Goal: Information Seeking & Learning: Learn about a topic

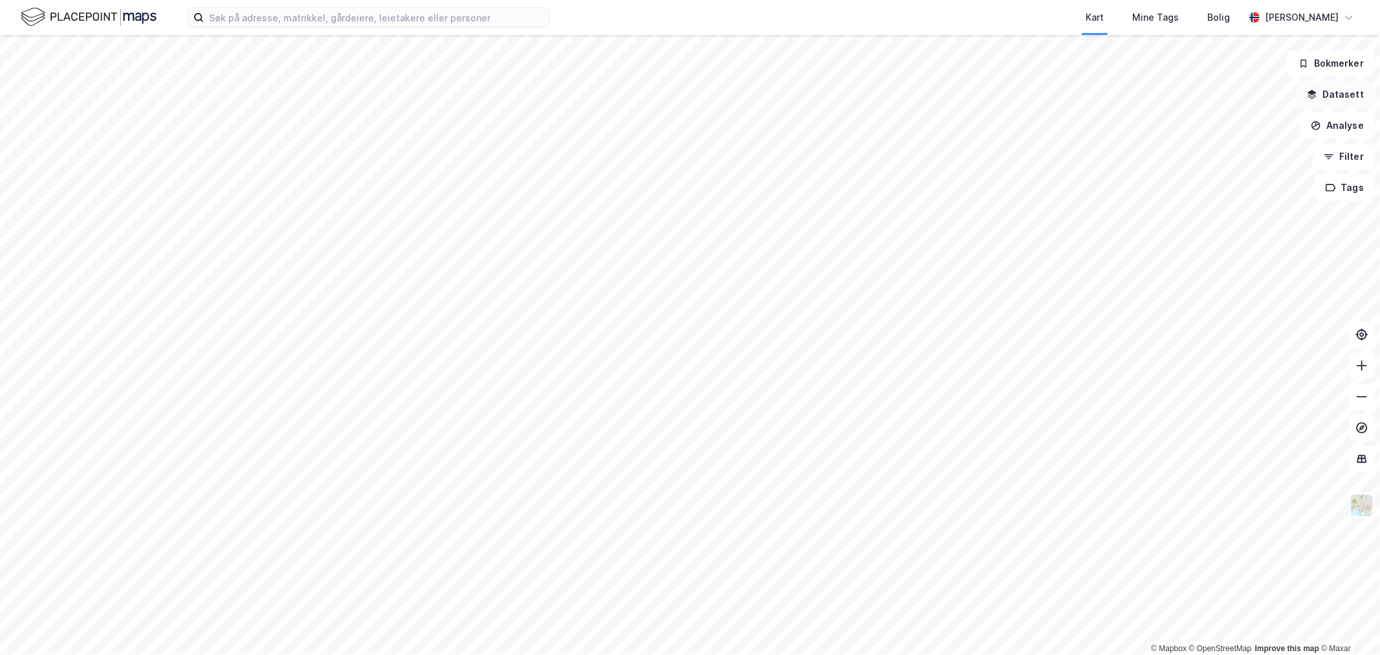
click at [1346, 94] on button "Datasett" at bounding box center [1335, 95] width 79 height 26
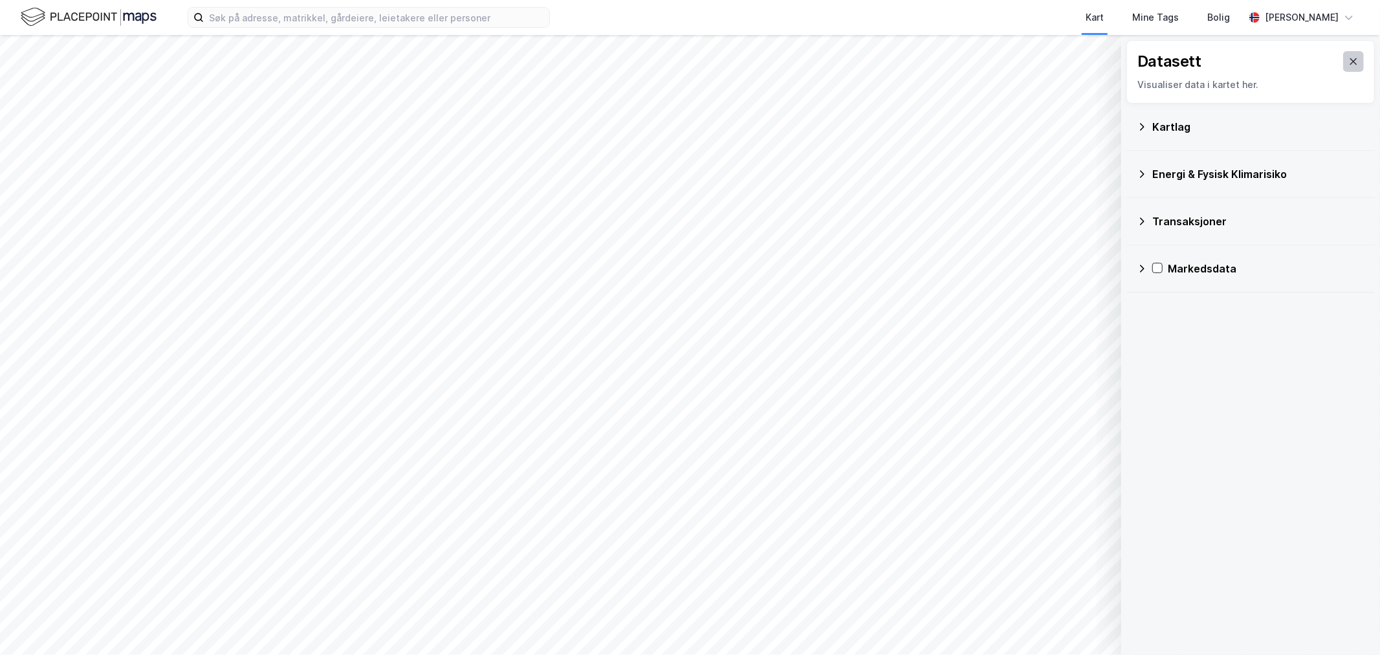
click at [1348, 60] on icon at bounding box center [1353, 61] width 10 height 10
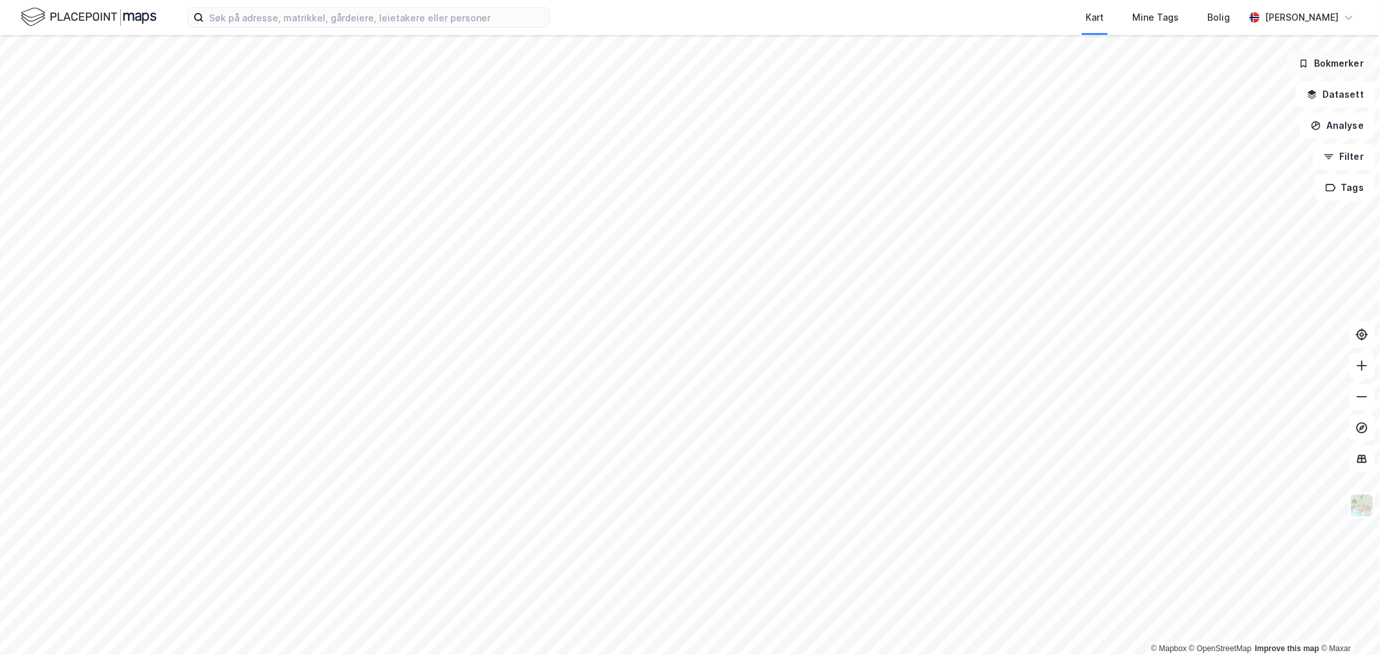
click at [1348, 61] on button "Bokmerker" at bounding box center [1330, 63] width 87 height 26
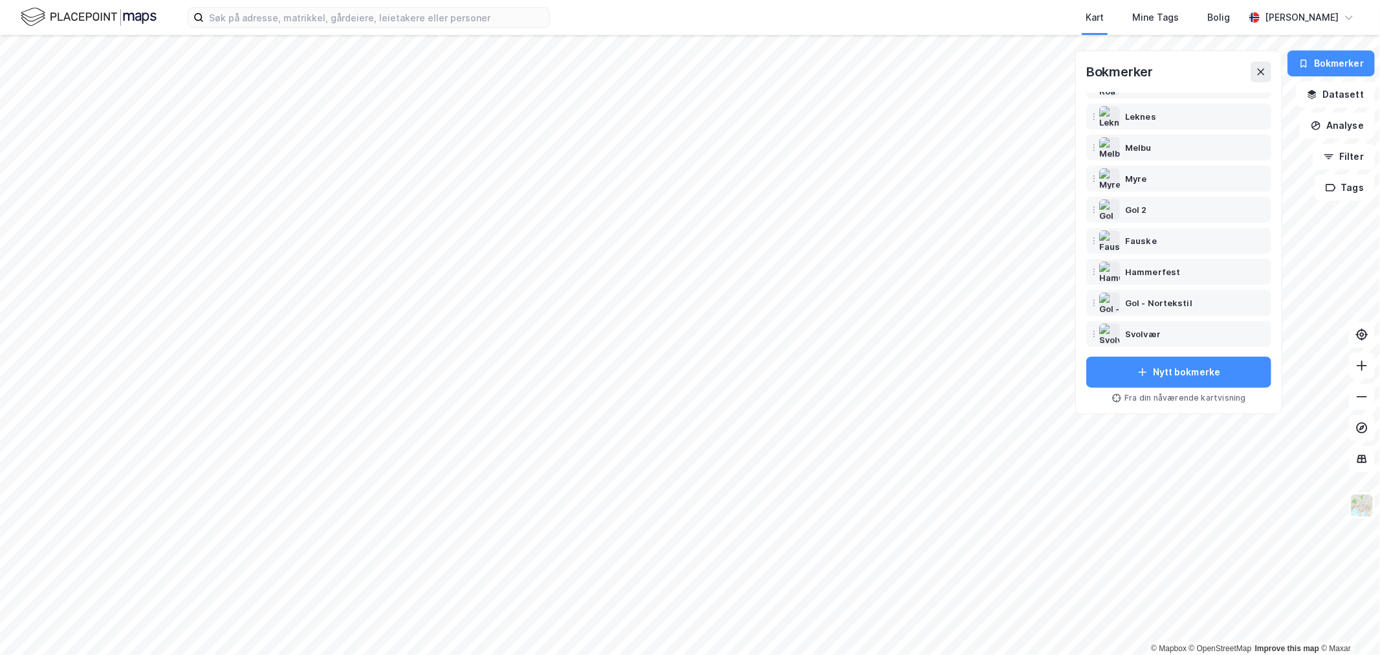
scroll to position [207, 0]
click at [1146, 304] on div "Svolvær" at bounding box center [1143, 302] width 36 height 16
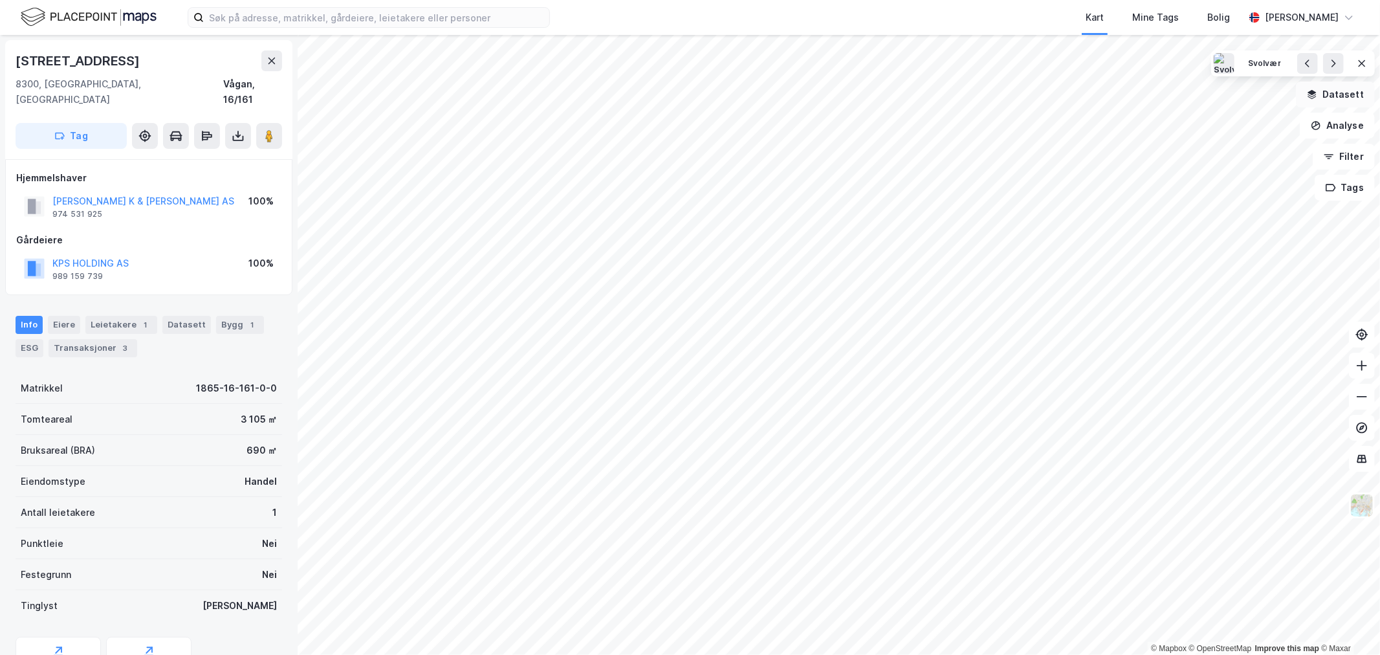
click at [1344, 95] on button "Datasett" at bounding box center [1335, 95] width 79 height 26
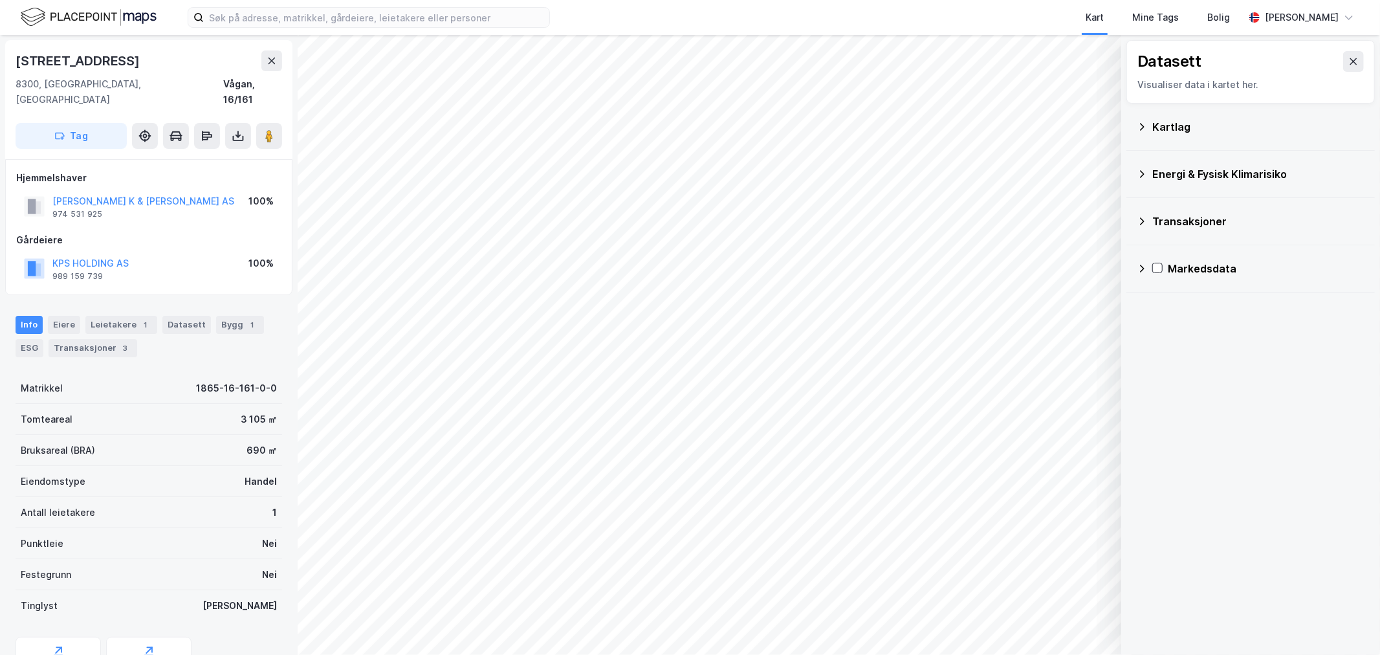
click at [1182, 112] on div "Kartlag" at bounding box center [1251, 126] width 228 height 31
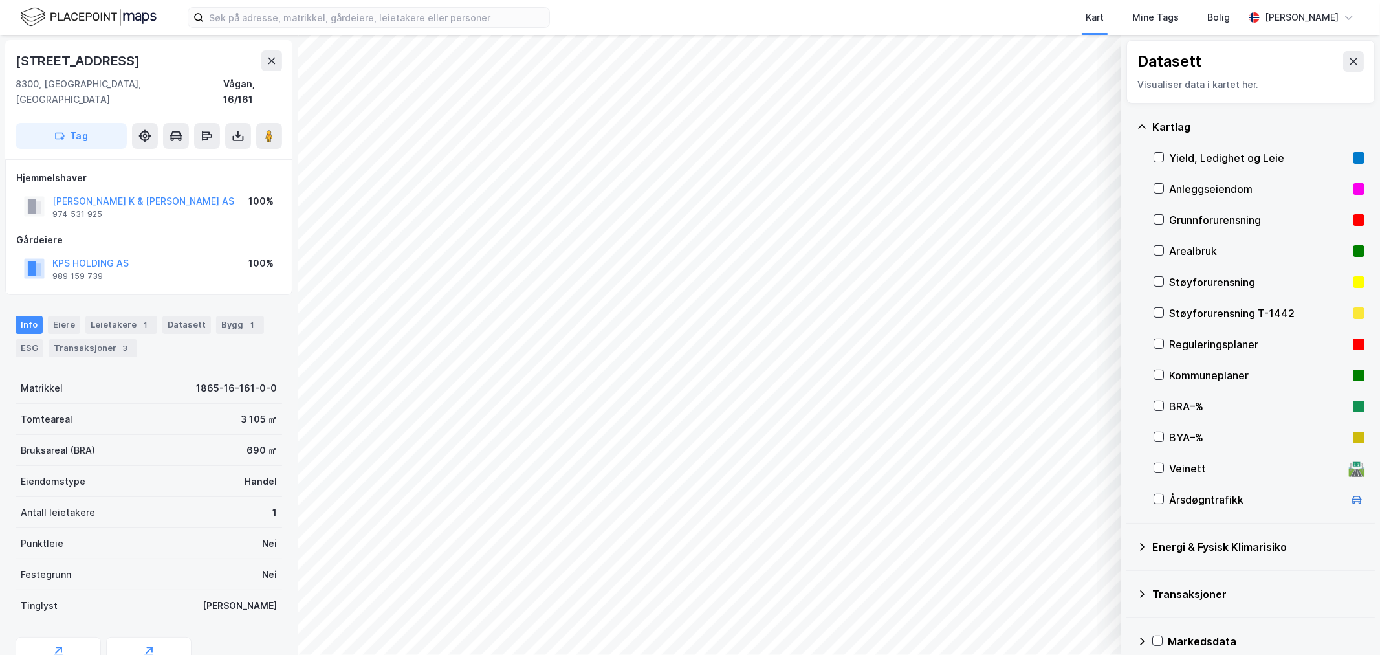
click at [1154, 125] on div "Kartlag" at bounding box center [1258, 127] width 212 height 16
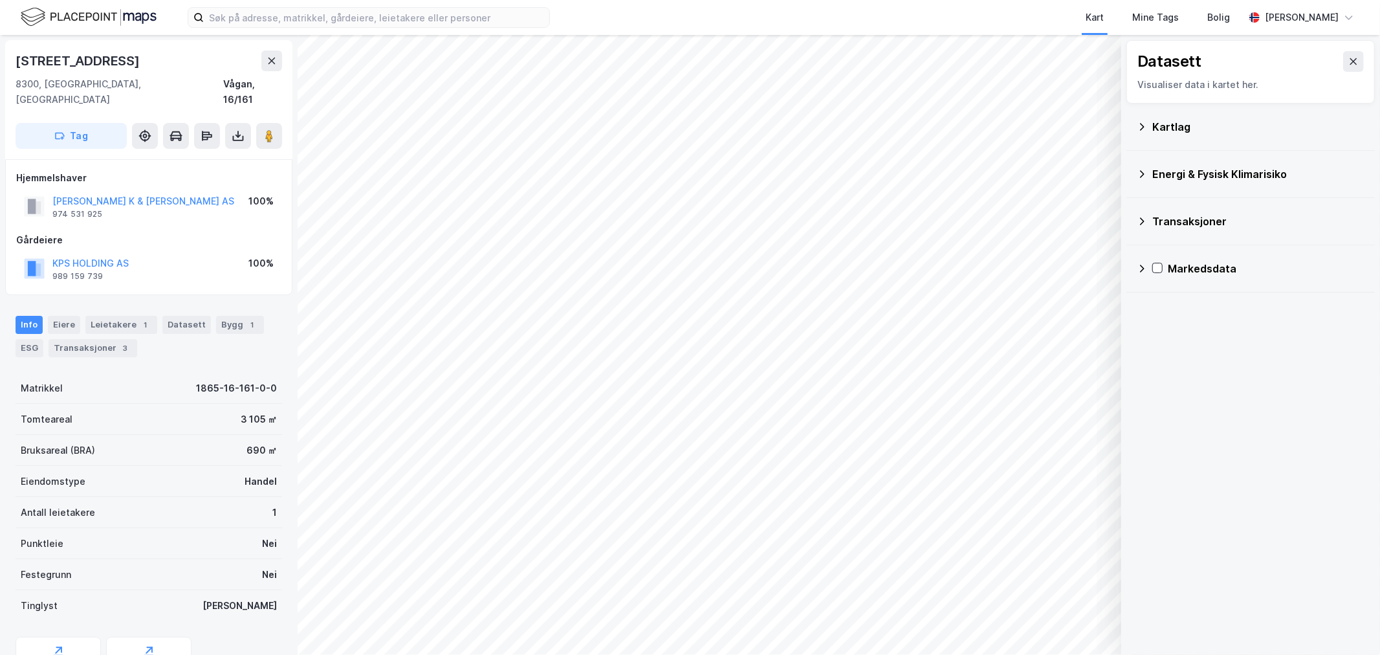
click at [1152, 120] on div "Kartlag" at bounding box center [1251, 126] width 228 height 31
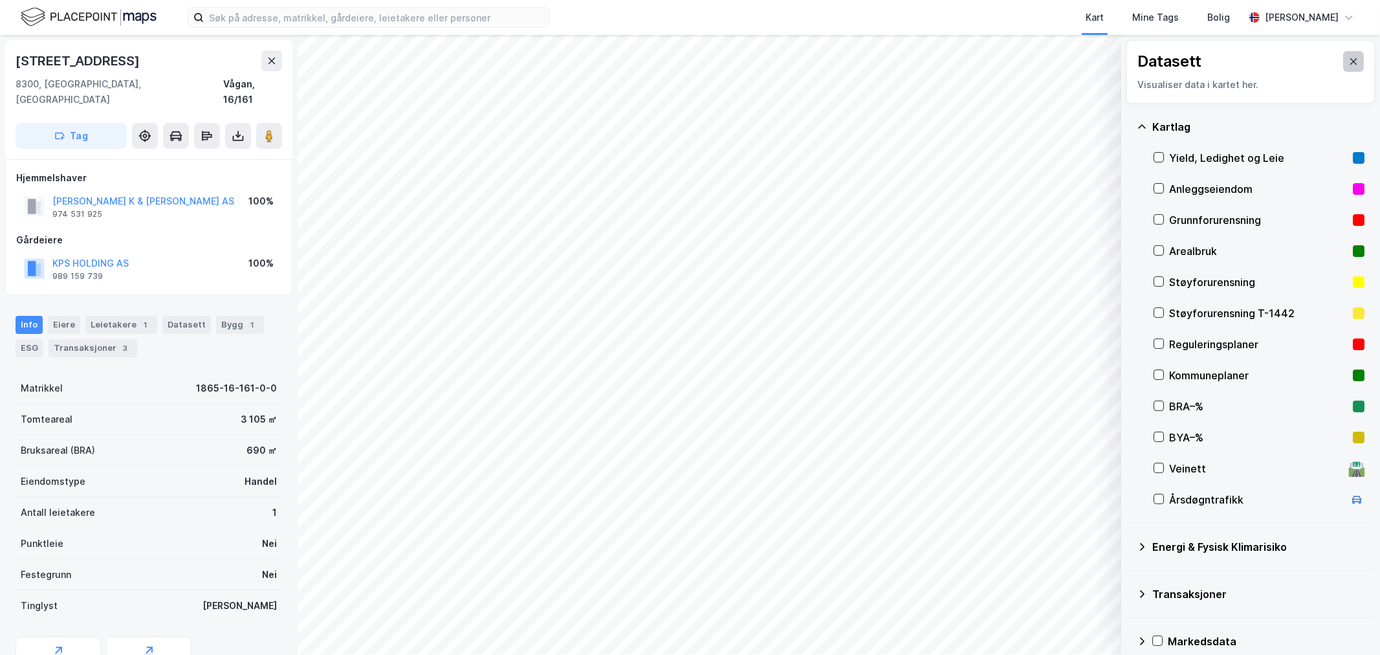
click at [1348, 59] on icon at bounding box center [1353, 61] width 10 height 10
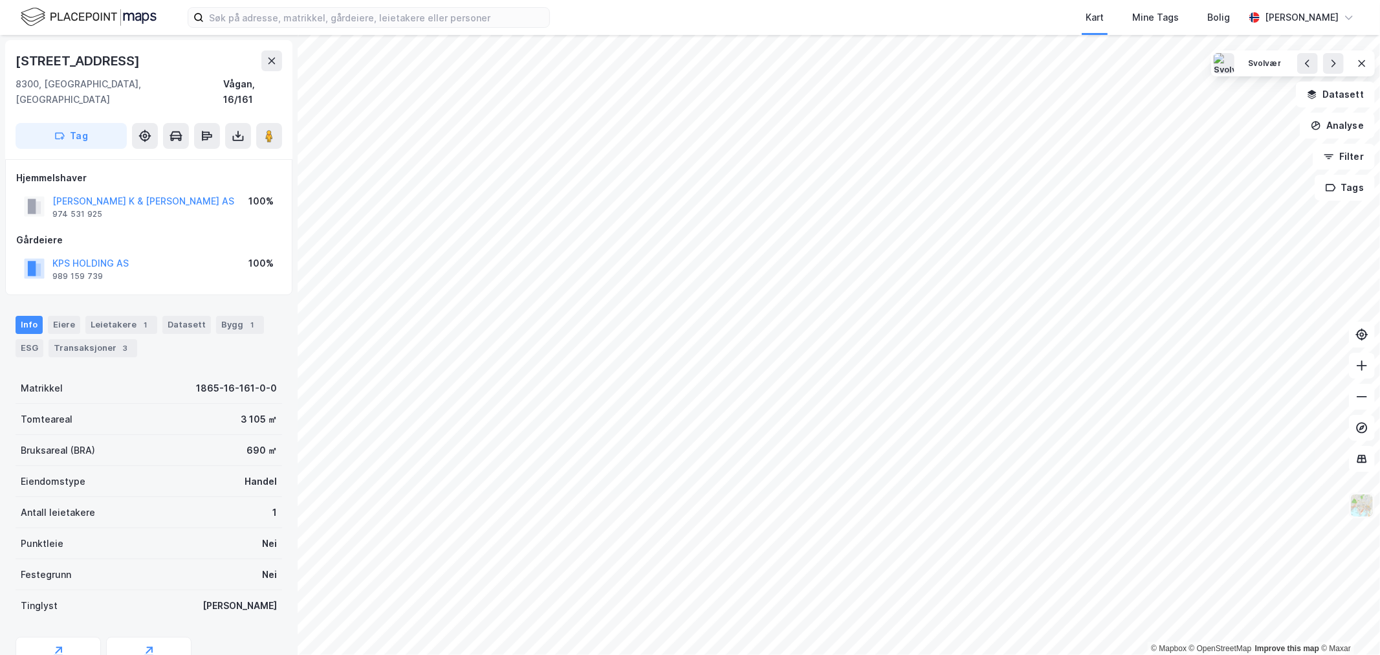
click at [1364, 506] on img at bounding box center [1362, 505] width 25 height 25
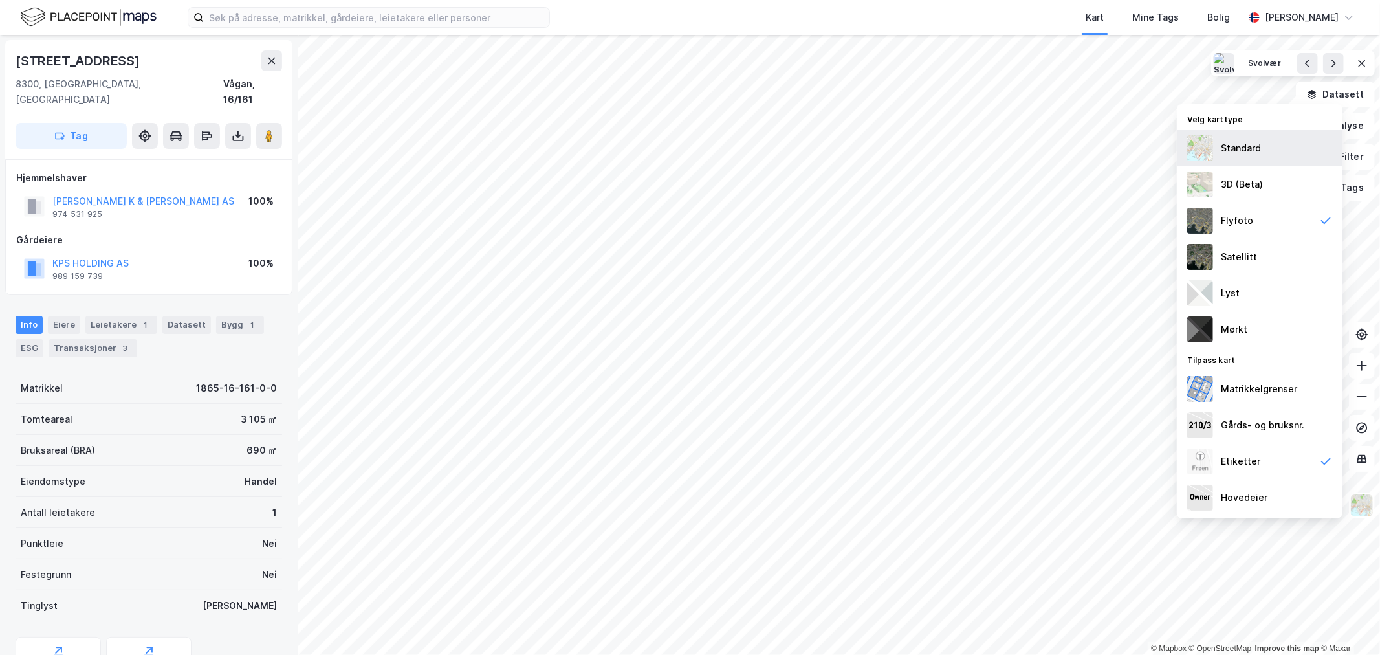
click at [1231, 147] on div "Standard" at bounding box center [1241, 148] width 40 height 16
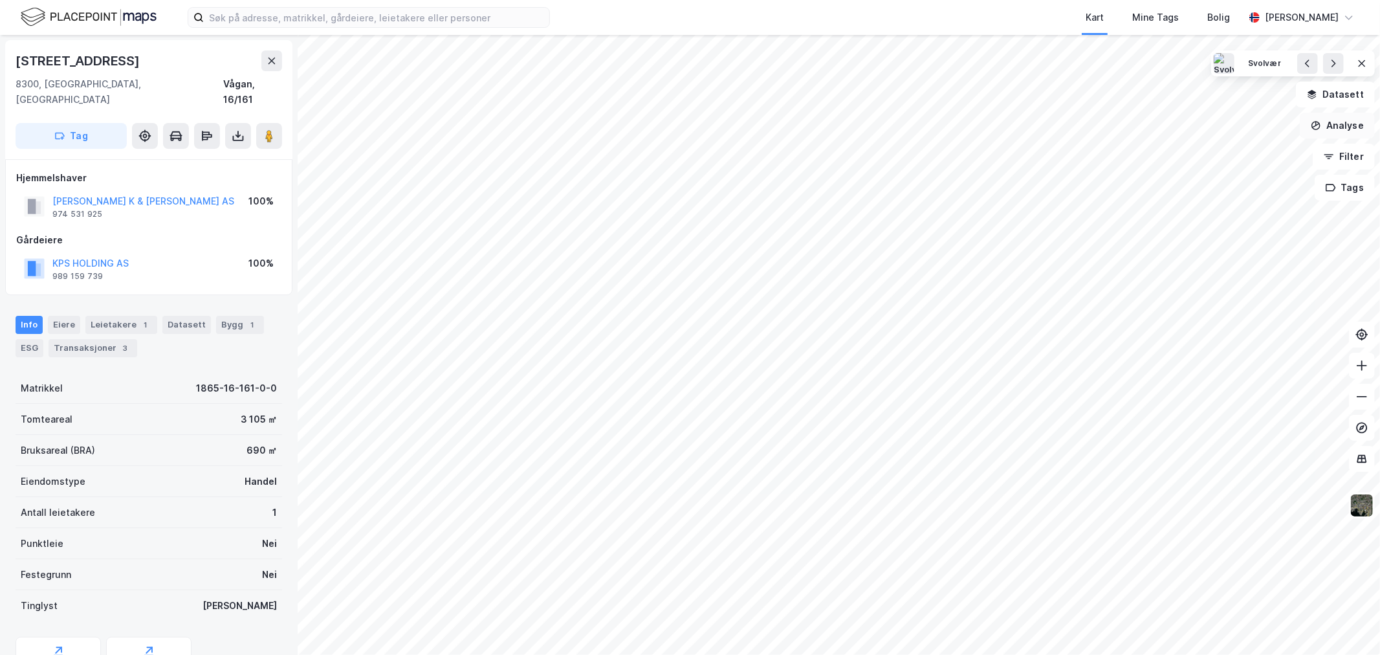
click at [1352, 126] on button "Analyse" at bounding box center [1337, 126] width 75 height 26
click at [1211, 153] on div "Tegn område" at bounding box center [1224, 153] width 113 height 11
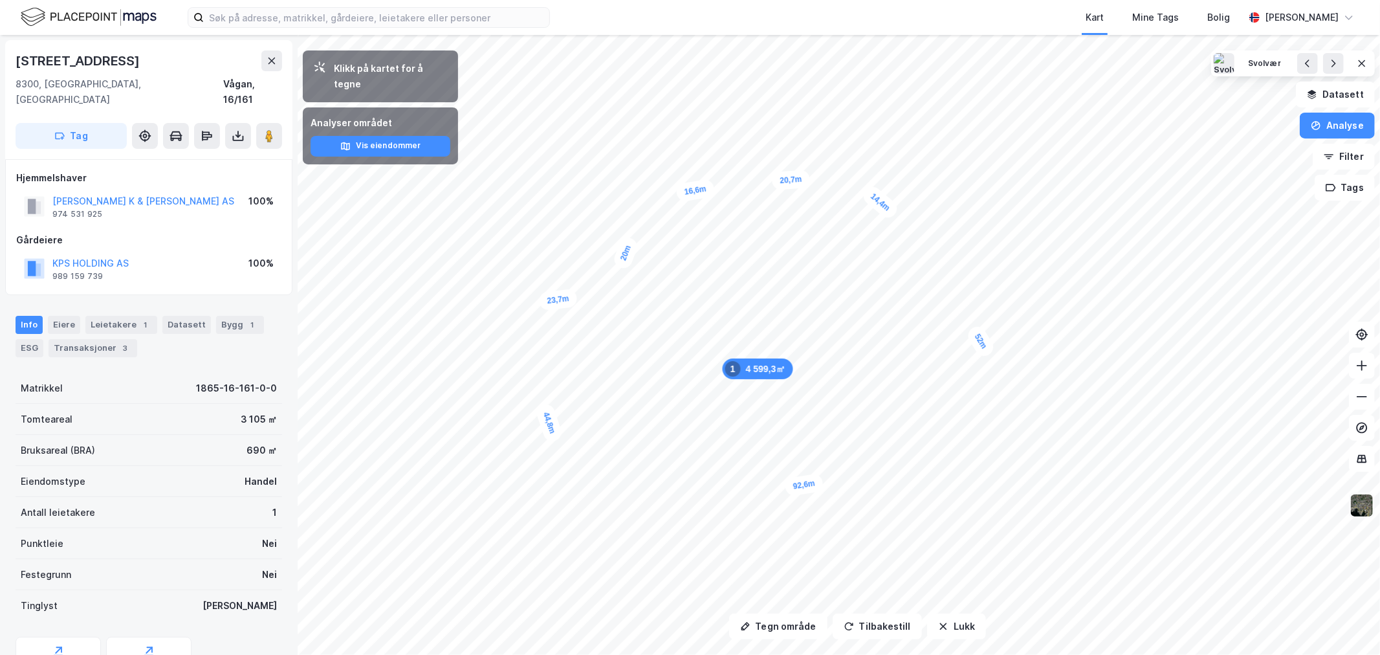
click at [1362, 513] on img at bounding box center [1362, 505] width 25 height 25
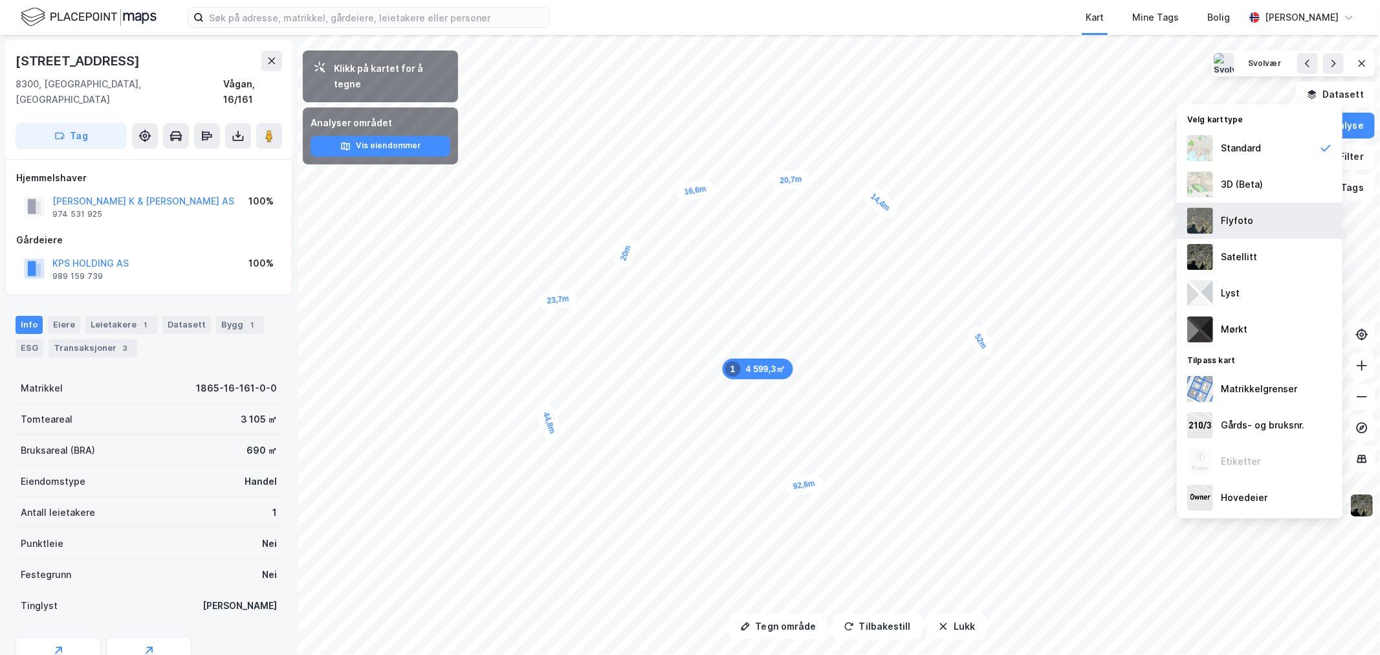
click at [1245, 231] on div "Flyfoto" at bounding box center [1260, 221] width 166 height 36
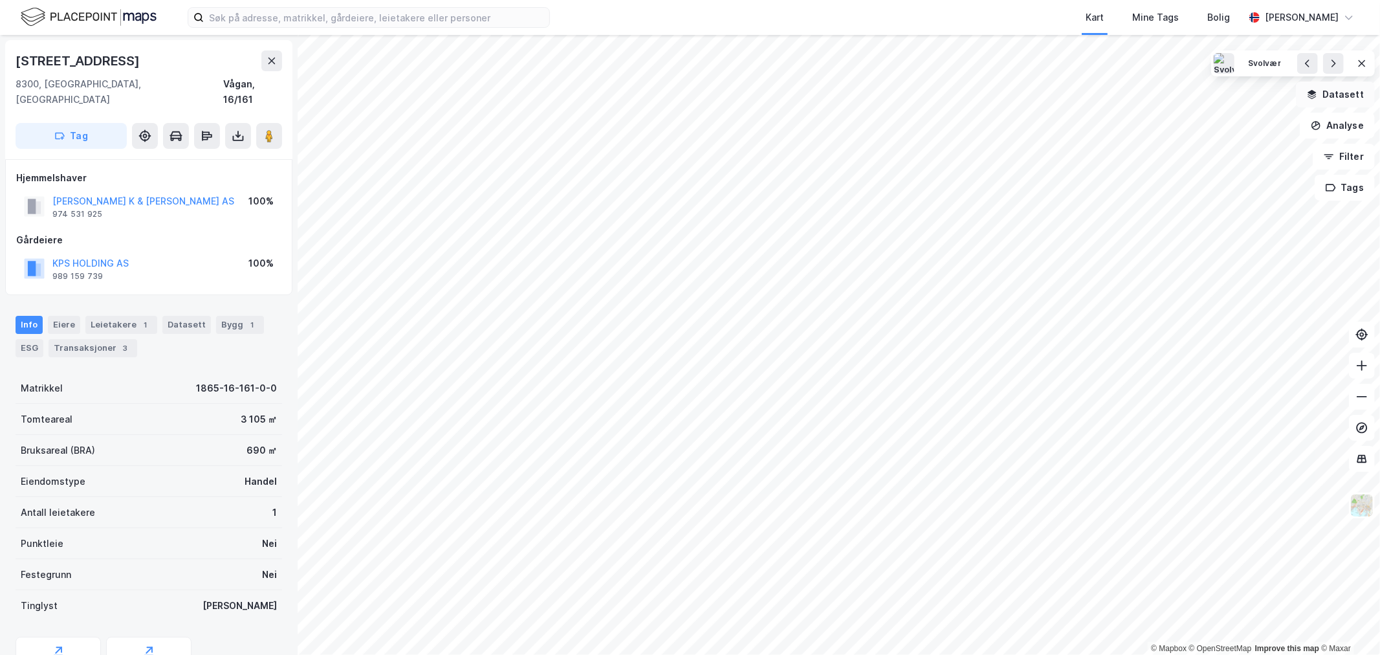
click at [1341, 91] on button "Datasett" at bounding box center [1335, 95] width 79 height 26
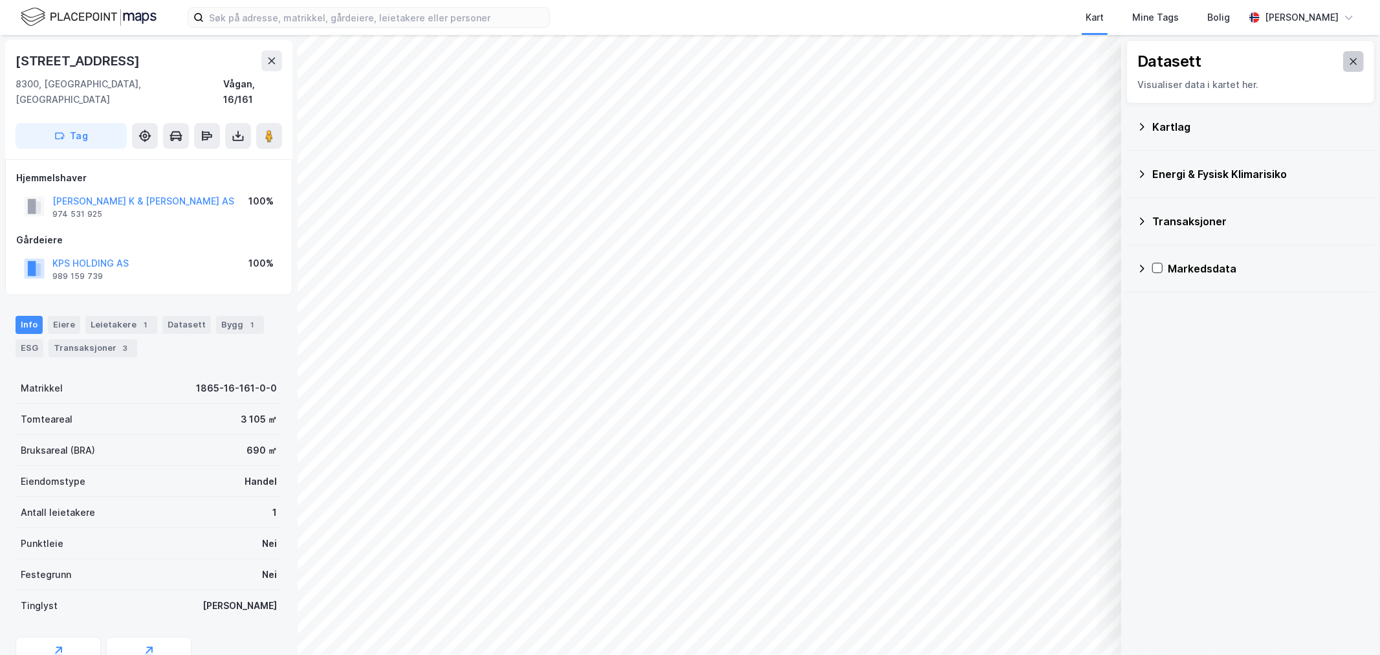
click at [1343, 52] on button at bounding box center [1353, 61] width 21 height 21
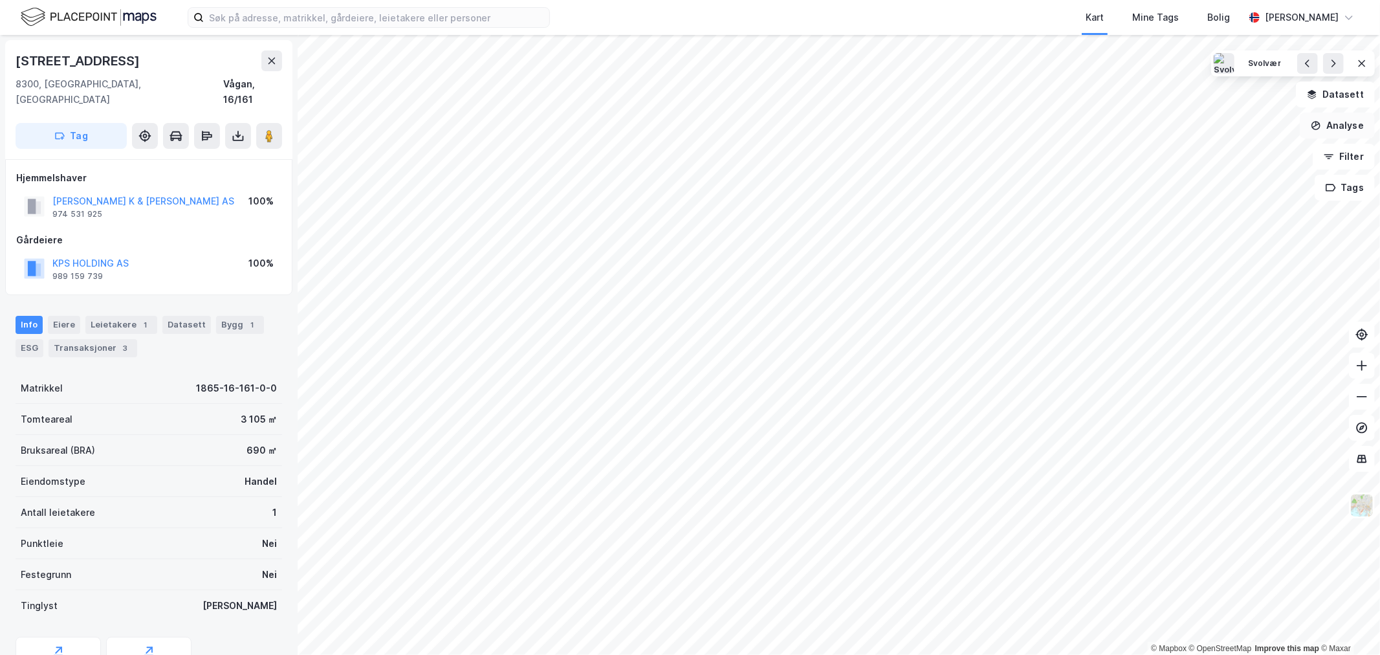
click at [1331, 127] on button "Analyse" at bounding box center [1337, 126] width 75 height 26
click at [1181, 150] on div "Tegn område" at bounding box center [1224, 153] width 113 height 11
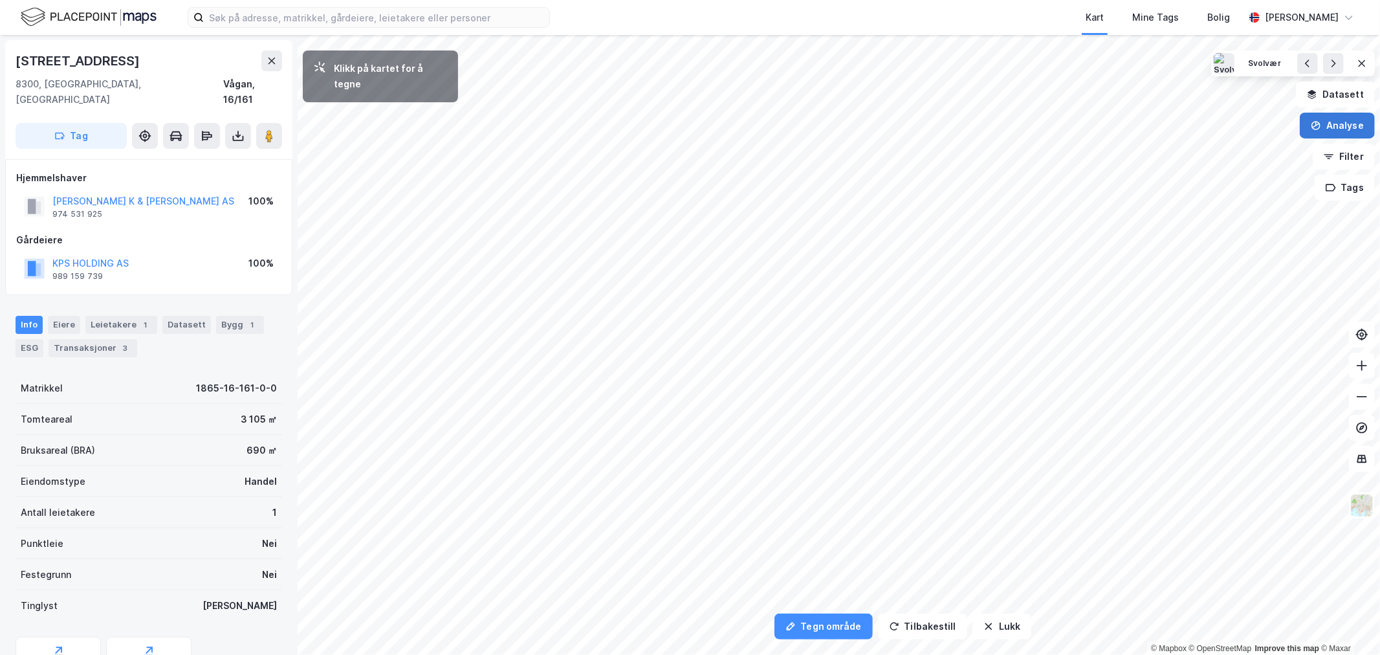
click at [1325, 114] on button "Analyse" at bounding box center [1337, 126] width 75 height 26
click at [1181, 153] on div "Tegn område" at bounding box center [1224, 153] width 113 height 11
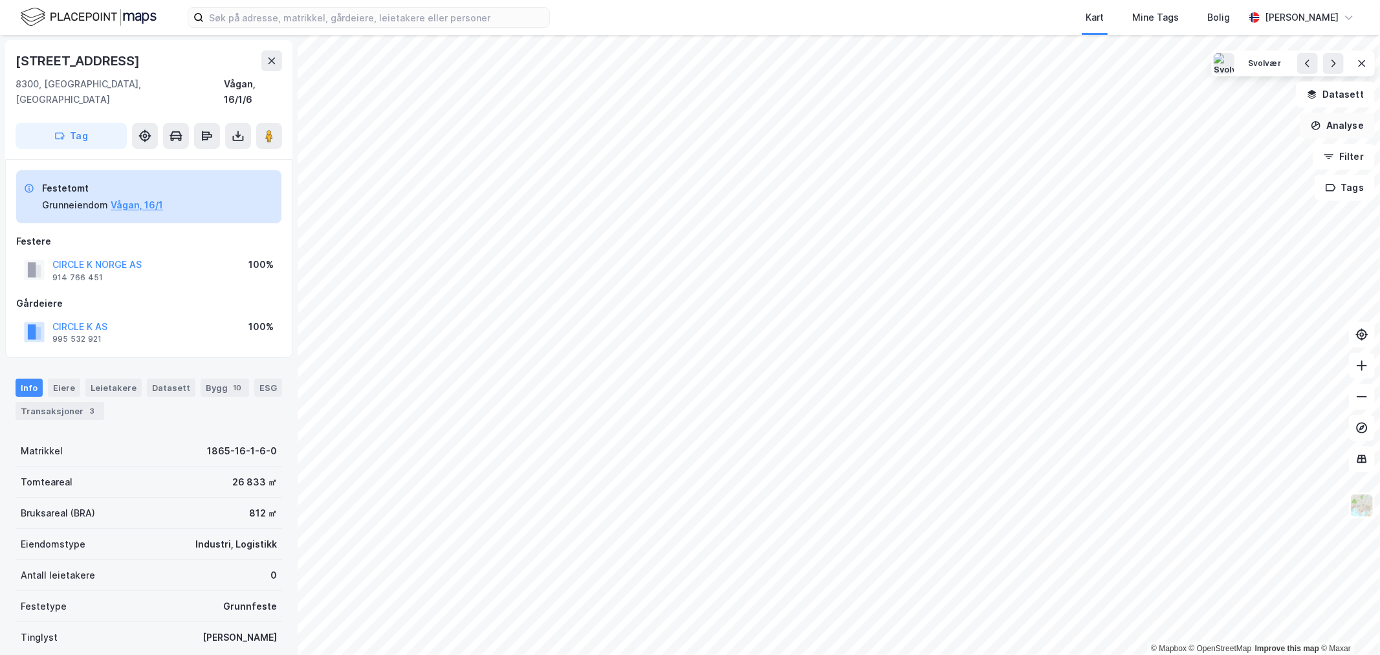
click at [1334, 122] on button "Analyse" at bounding box center [1337, 126] width 75 height 26
click at [1198, 153] on div "Tegn område" at bounding box center [1224, 153] width 113 height 11
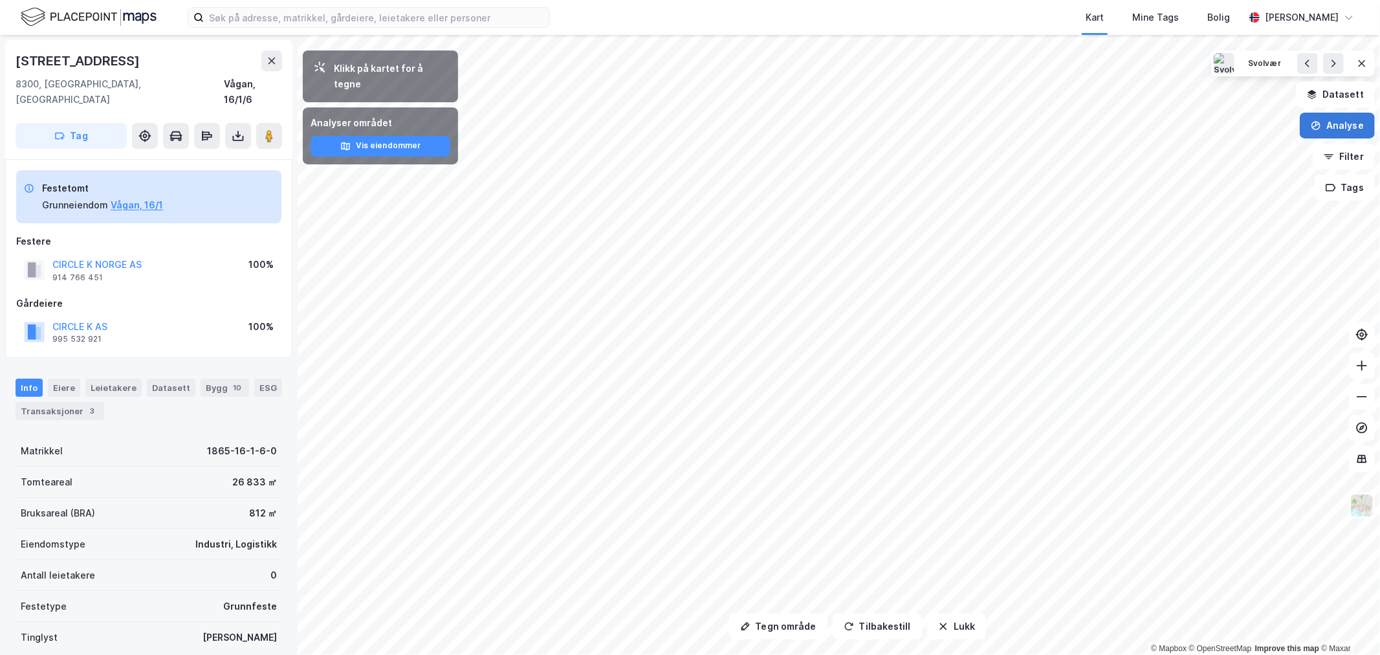
click at [1342, 116] on button "Analyse" at bounding box center [1337, 126] width 75 height 26
click at [1168, 153] on div "Tegn område" at bounding box center [1217, 152] width 149 height 21
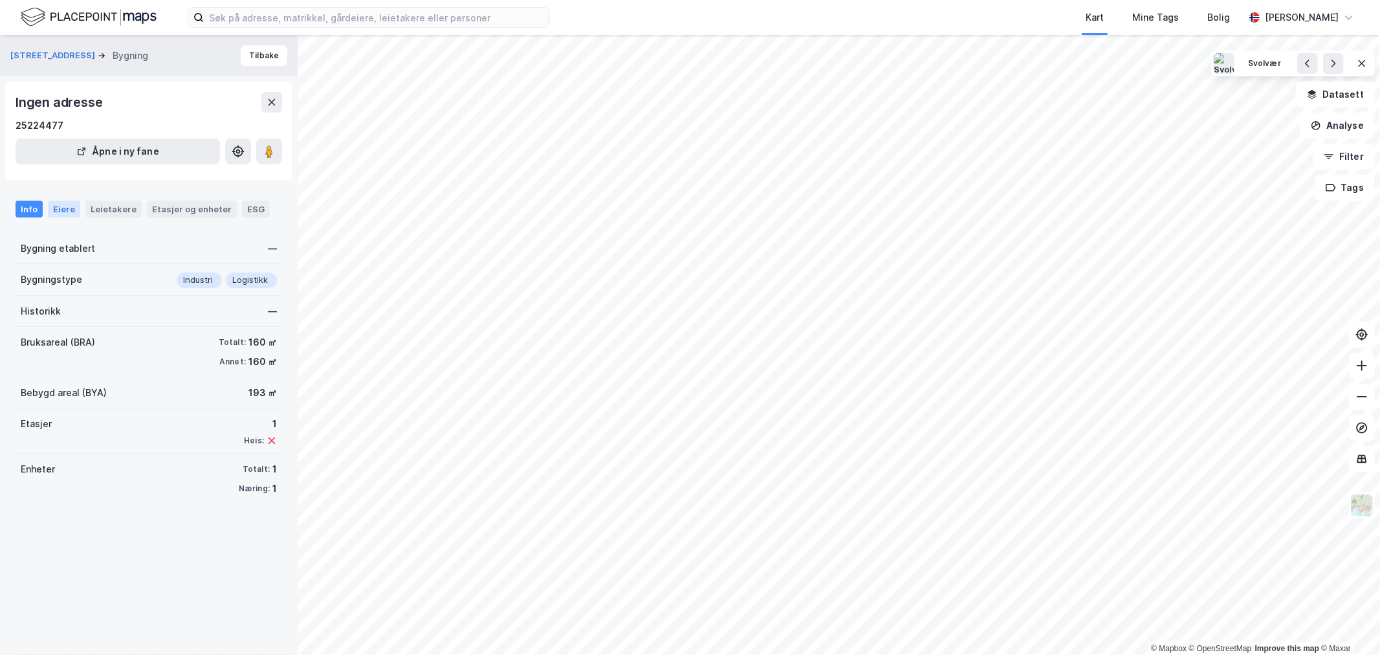
click at [59, 208] on div "Eiere" at bounding box center [64, 209] width 32 height 17
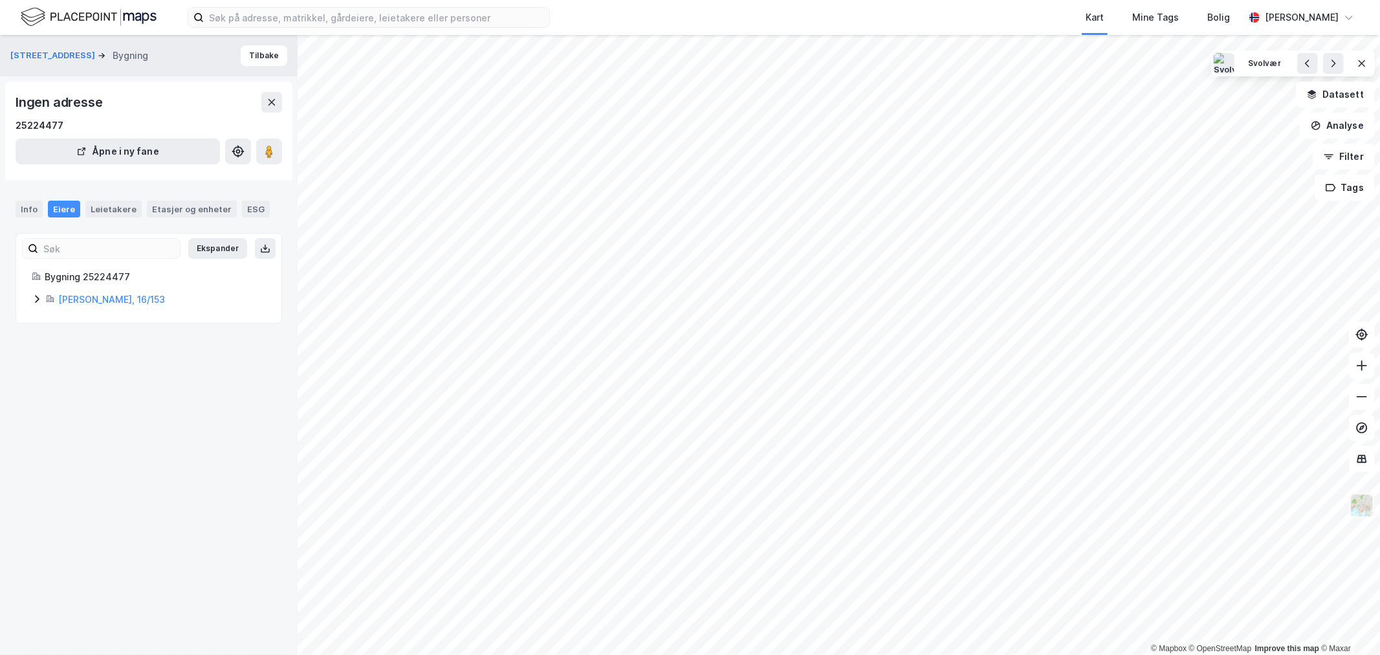
click at [1356, 512] on img at bounding box center [1362, 505] width 25 height 25
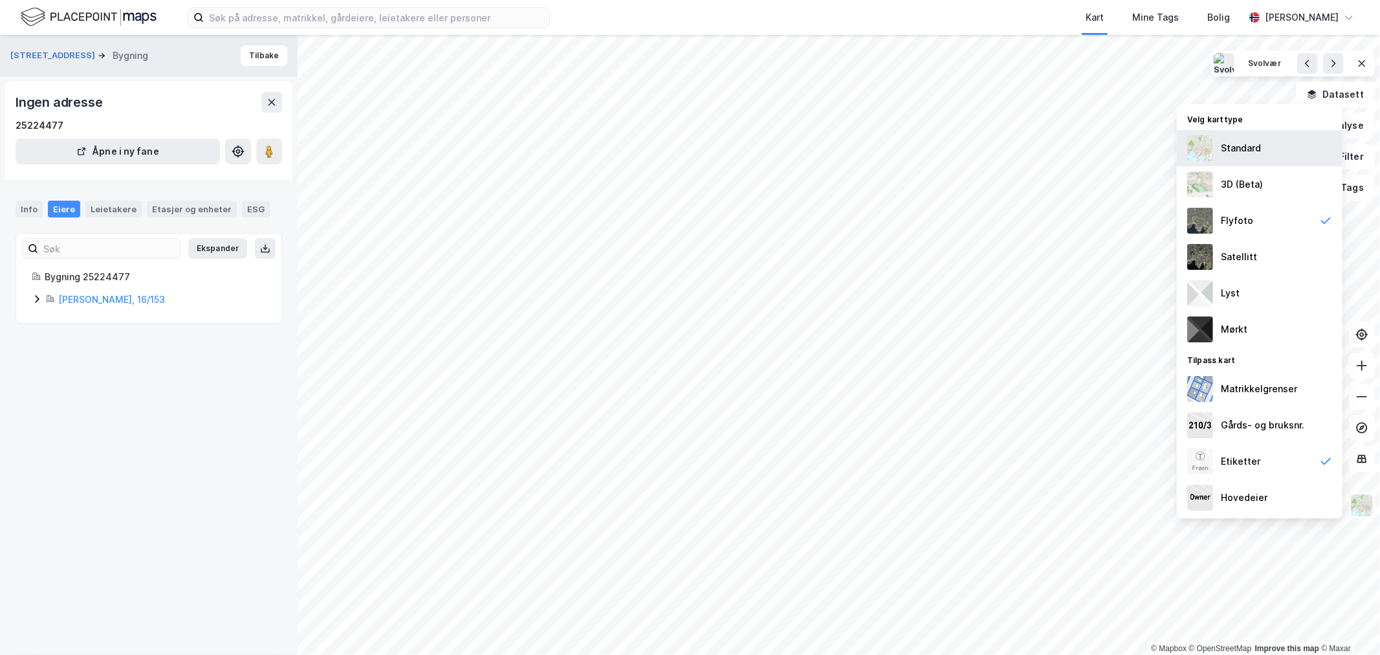
click at [1219, 145] on div "Standard" at bounding box center [1260, 148] width 166 height 36
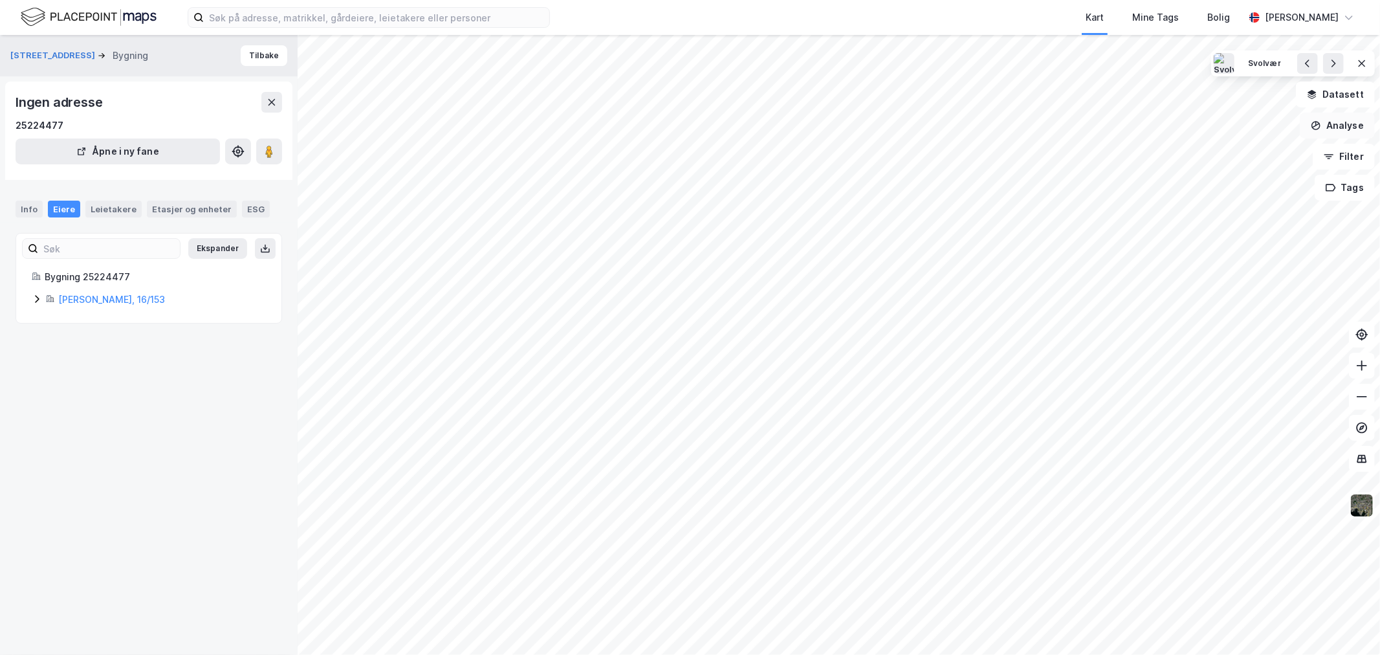
click at [1330, 124] on button "Analyse" at bounding box center [1337, 126] width 75 height 26
click at [1194, 128] on div "Mål avstand" at bounding box center [1224, 126] width 113 height 11
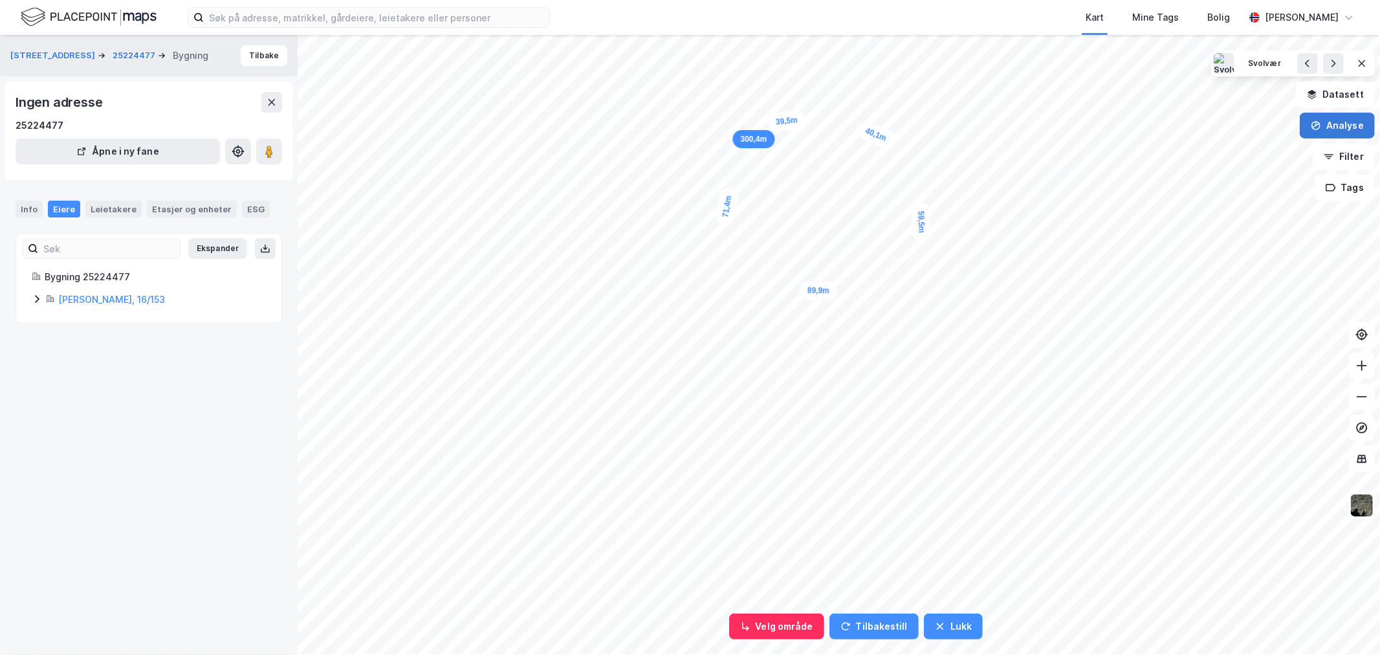
click at [1328, 123] on button "Analyse" at bounding box center [1337, 126] width 75 height 26
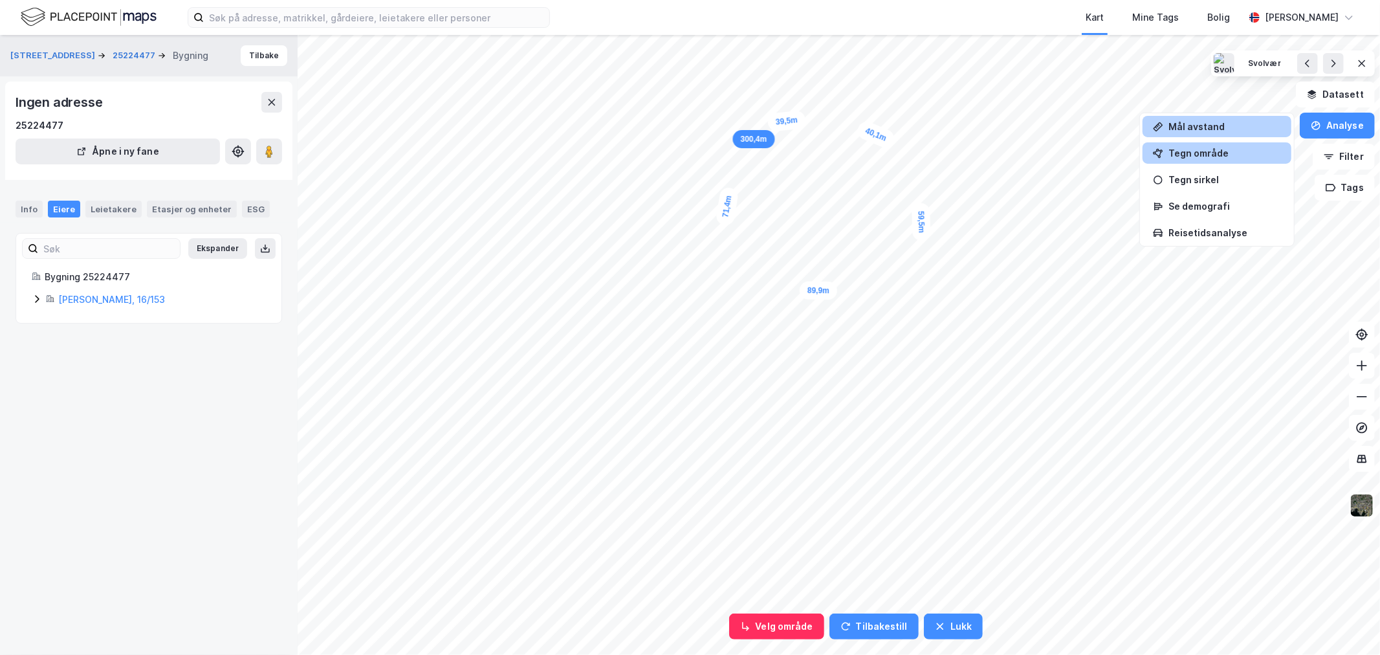
click at [1200, 153] on div "Tegn område" at bounding box center [1224, 153] width 113 height 11
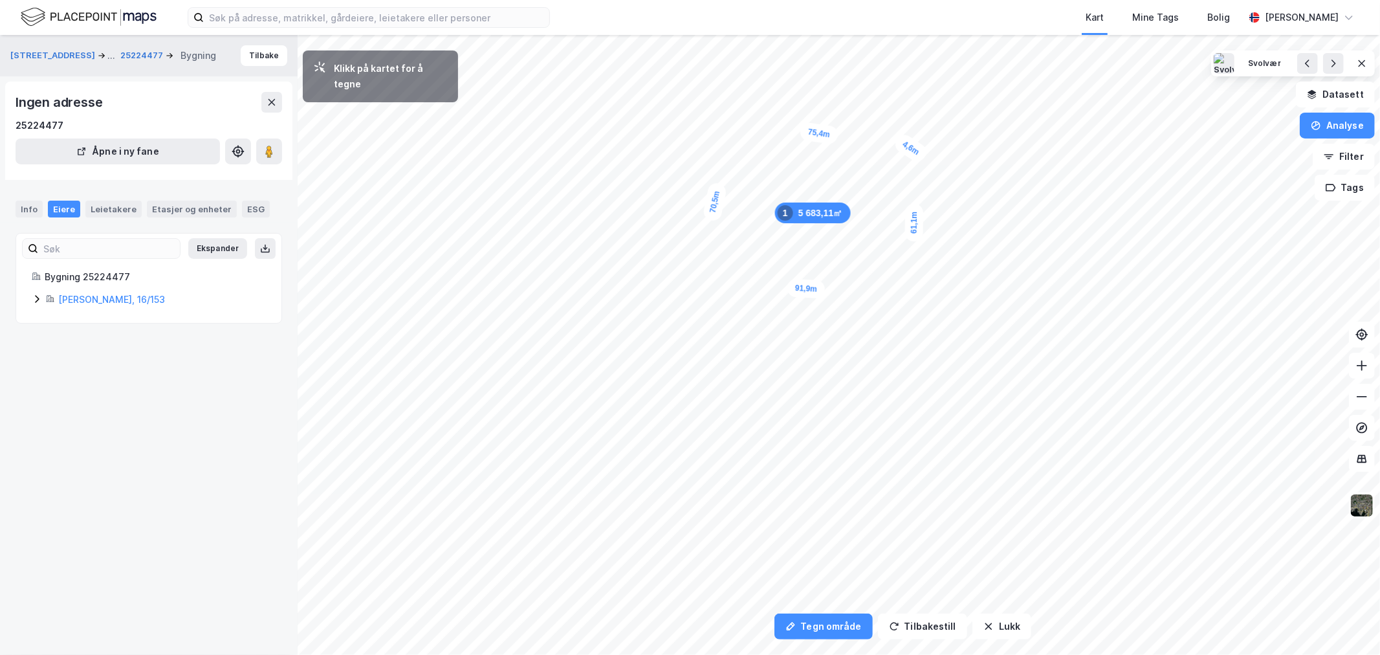
click at [906, 146] on div "4,6m" at bounding box center [911, 147] width 38 height 33
click at [1346, 126] on button "Analyse" at bounding box center [1337, 126] width 75 height 26
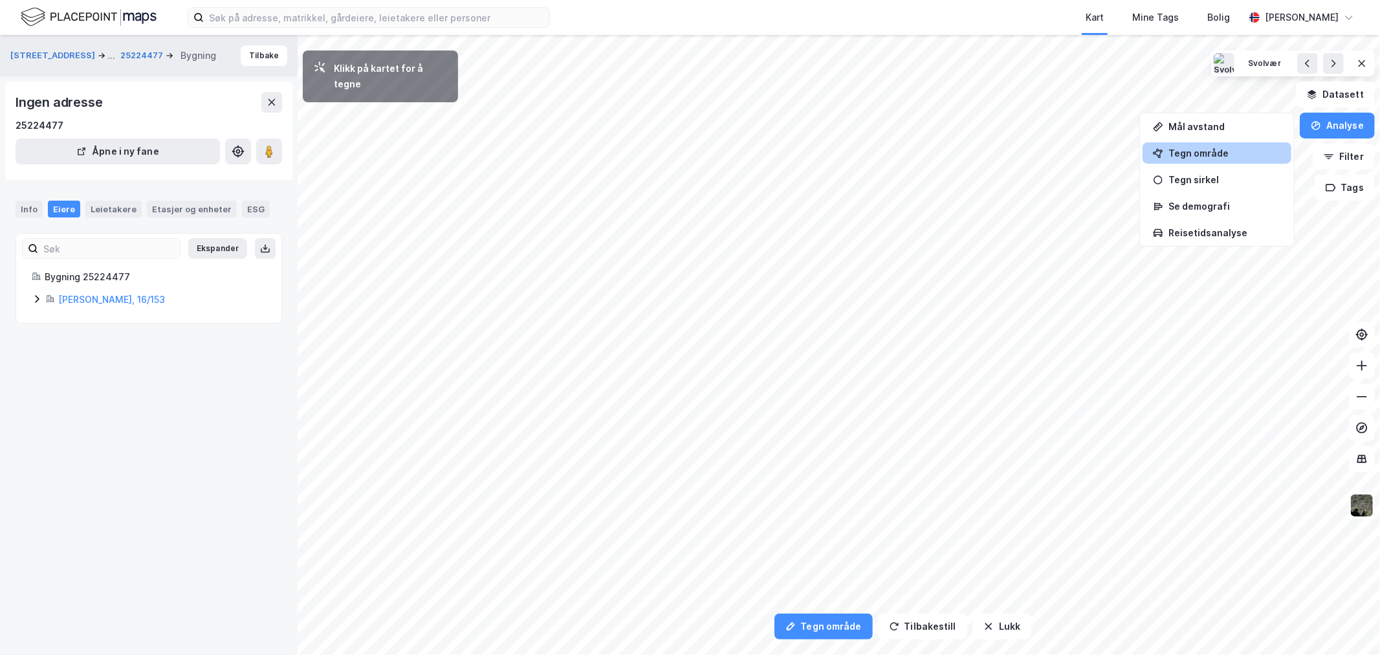
click at [1195, 148] on div "Tegn område" at bounding box center [1224, 153] width 113 height 11
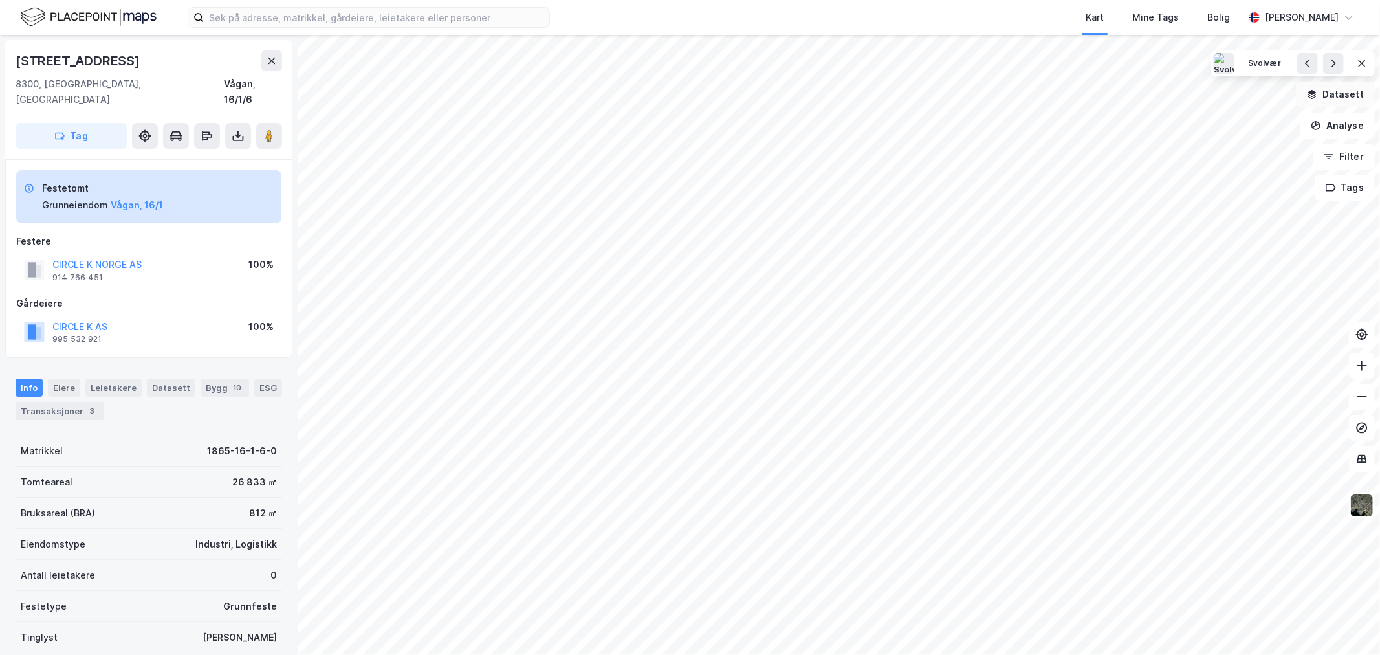
click at [1341, 104] on button "Datasett" at bounding box center [1335, 95] width 79 height 26
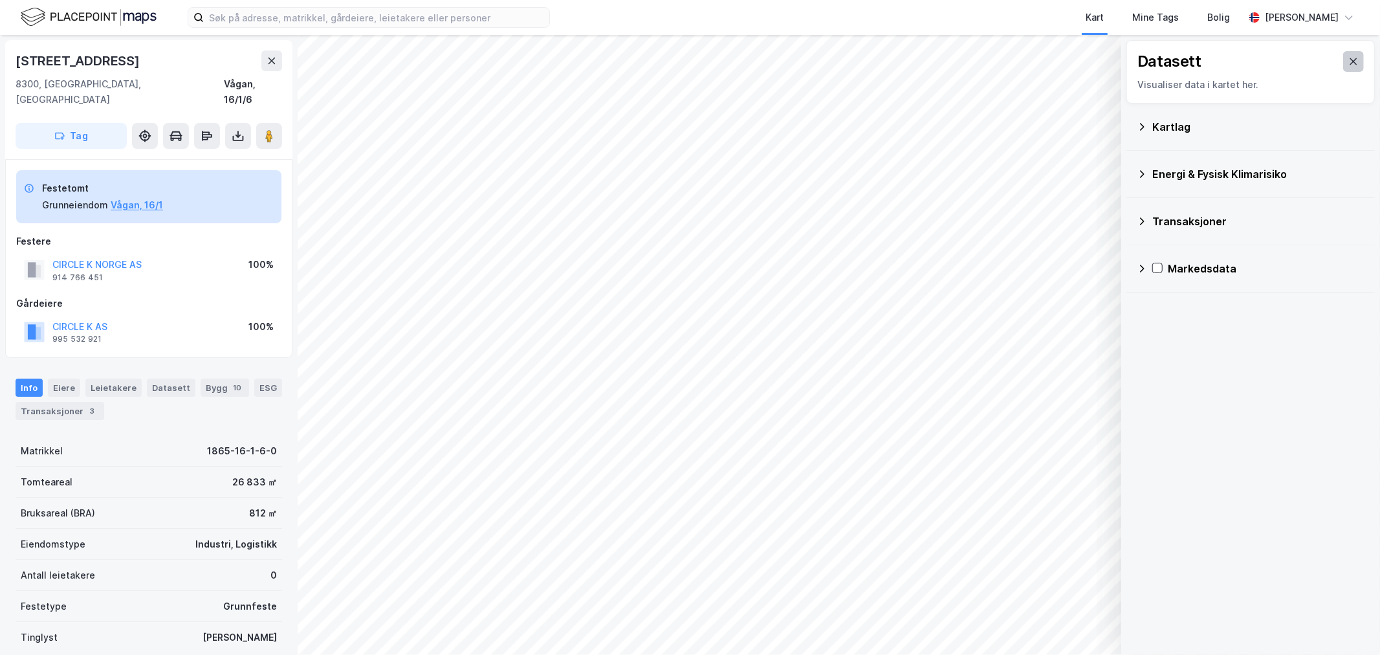
click at [1343, 60] on button at bounding box center [1353, 61] width 21 height 21
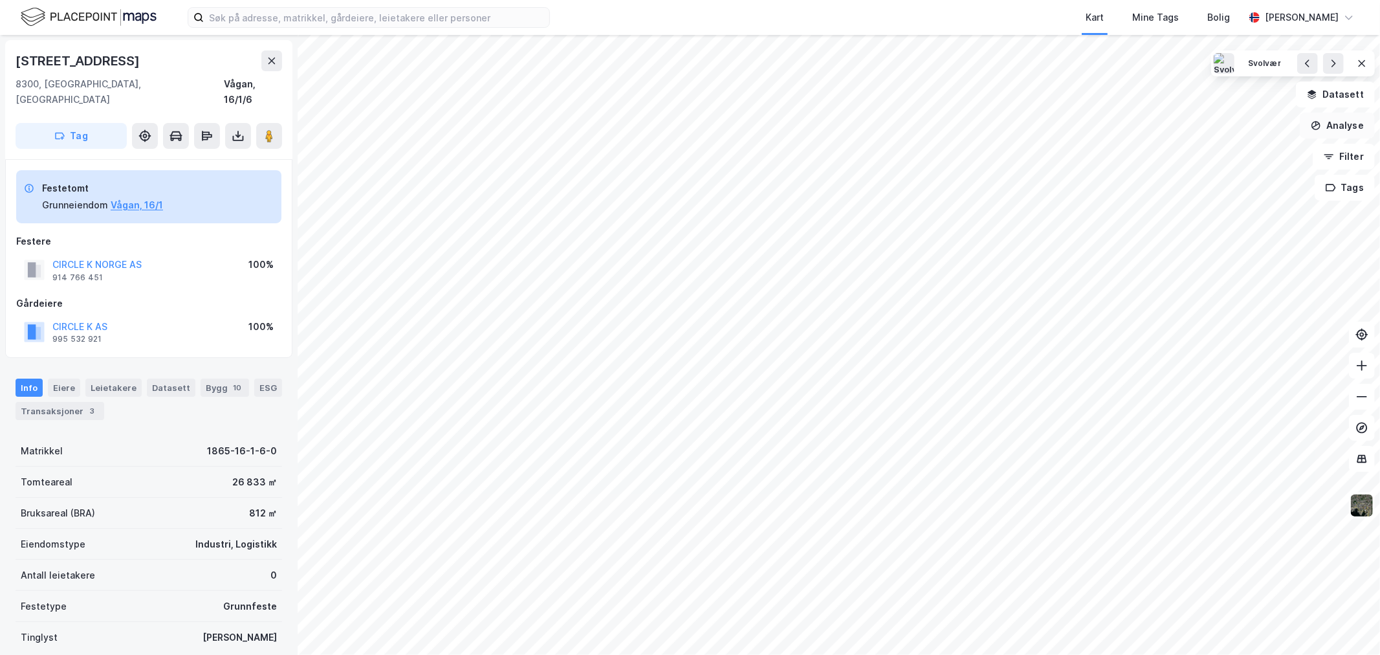
click at [1334, 121] on button "Analyse" at bounding box center [1337, 126] width 75 height 26
click at [1205, 149] on div "Tegn område" at bounding box center [1224, 153] width 113 height 11
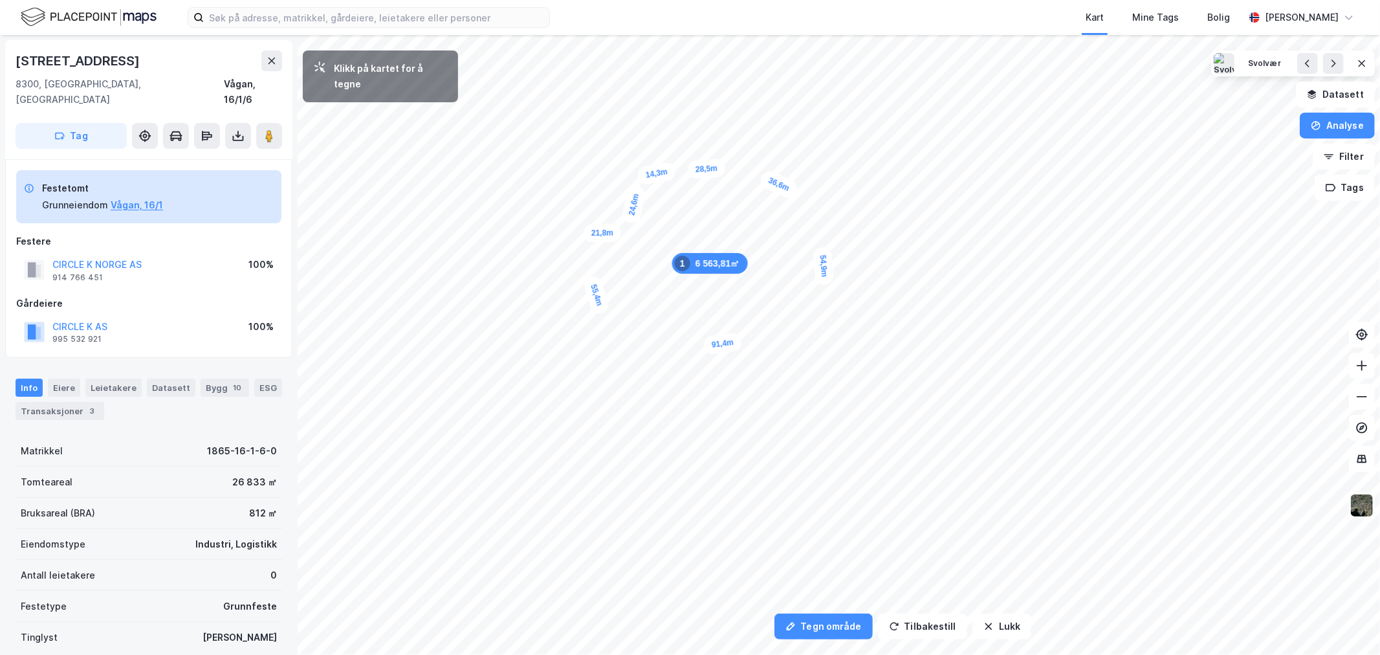
click at [673, 171] on div "14,3m" at bounding box center [657, 173] width 40 height 25
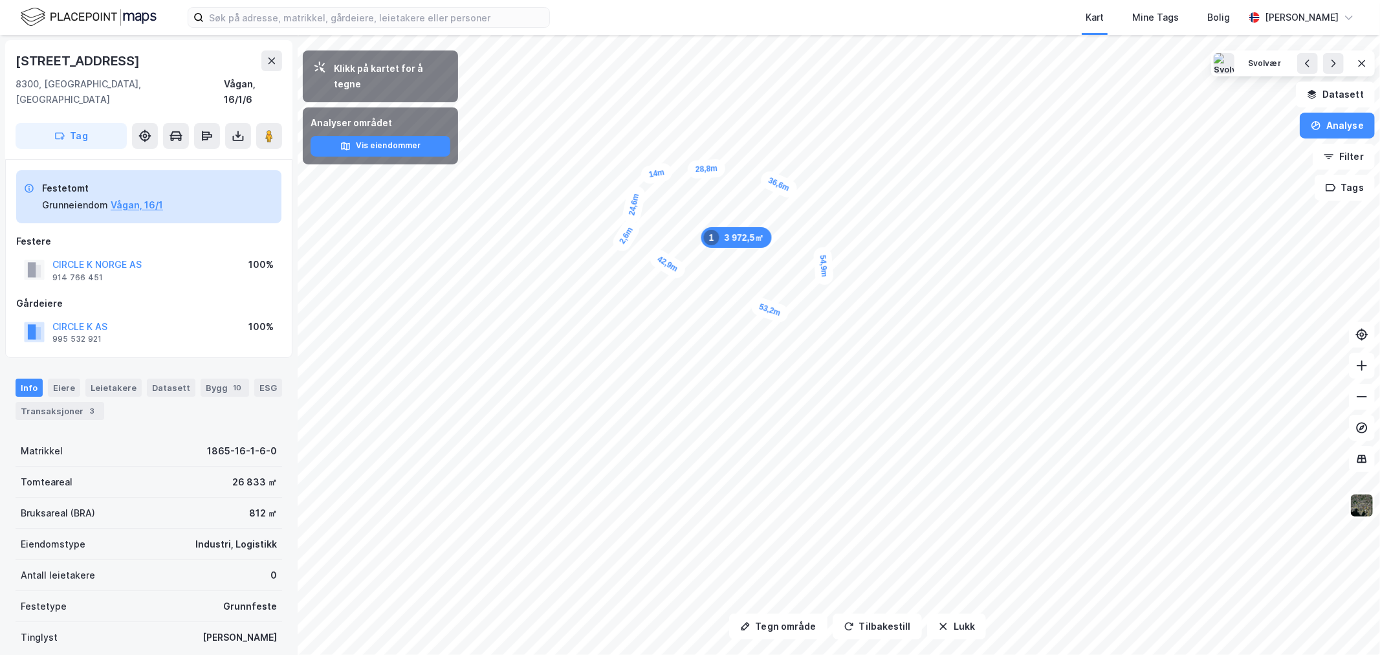
click at [816, 250] on div "54,9m" at bounding box center [823, 266] width 21 height 39
click at [820, 254] on div "54,9m" at bounding box center [823, 266] width 21 height 39
click at [828, 256] on div "54,9m" at bounding box center [826, 266] width 21 height 39
click at [674, 261] on div "42,9m" at bounding box center [670, 264] width 41 height 35
click at [749, 237] on div "4 489,1㎡ 1" at bounding box center [751, 240] width 71 height 21
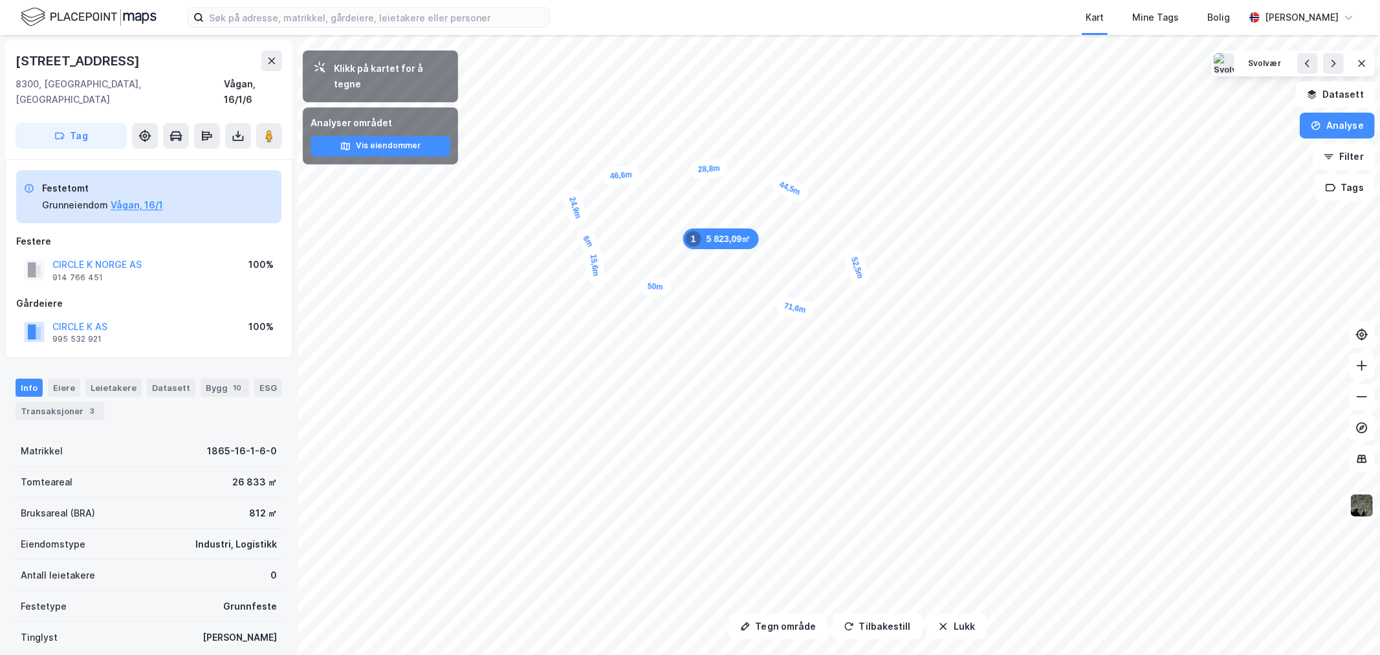
drag, startPoint x: 630, startPoint y: 234, endPoint x: 591, endPoint y: 248, distance: 42.2
